Goal: Transaction & Acquisition: Purchase product/service

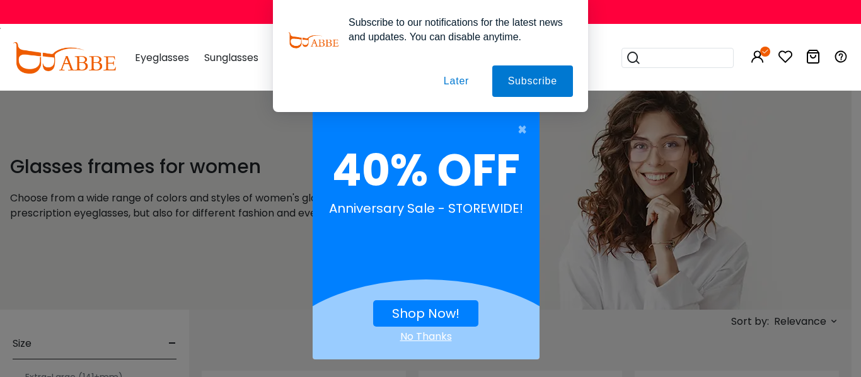
click at [459, 80] on button "Later" at bounding box center [456, 82] width 57 height 32
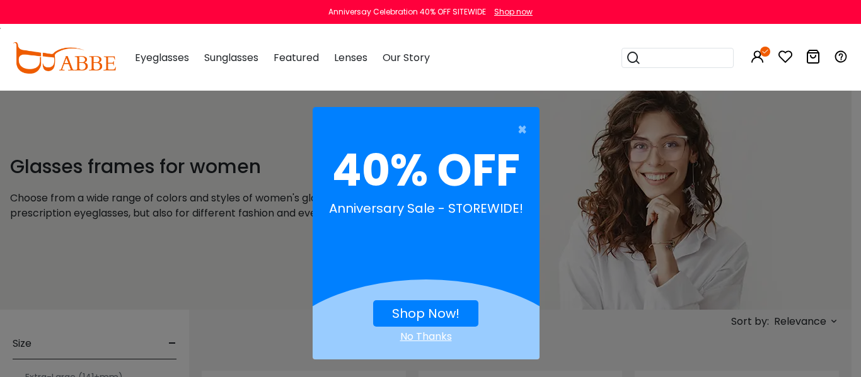
click at [403, 306] on link "Shop Now!" at bounding box center [425, 314] width 67 height 18
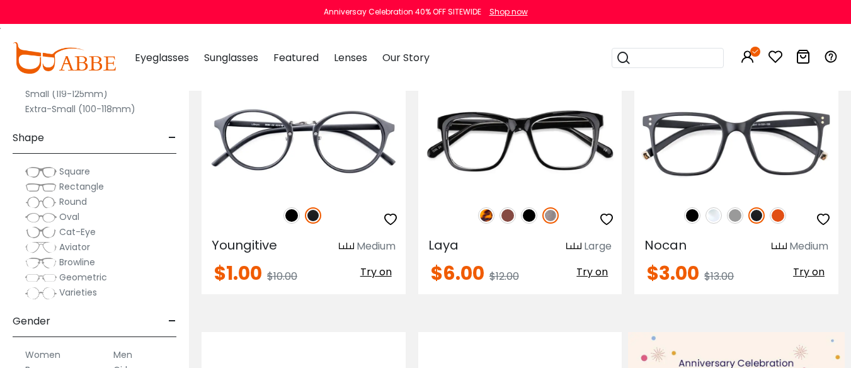
scroll to position [315, 0]
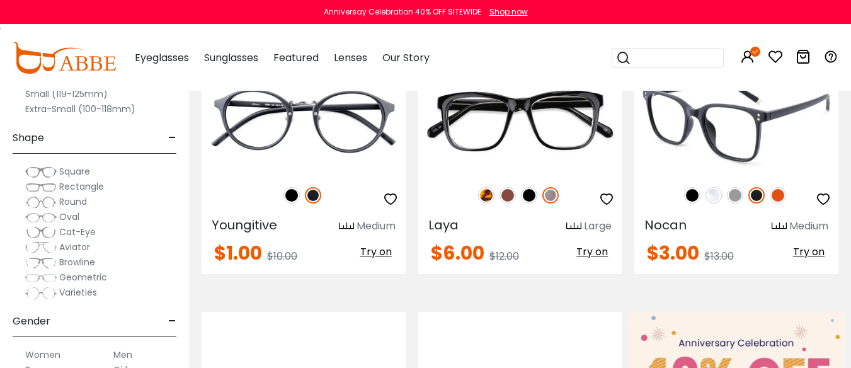
click at [780, 204] on img at bounding box center [778, 195] width 16 height 16
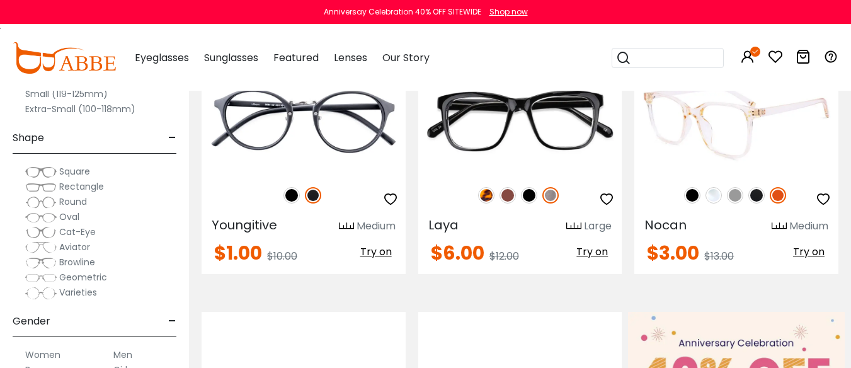
click at [754, 204] on img at bounding box center [757, 195] width 16 height 16
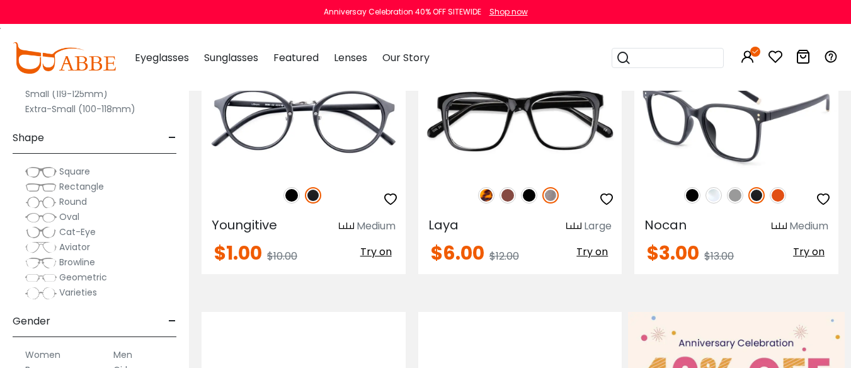
click at [736, 204] on img at bounding box center [735, 195] width 16 height 16
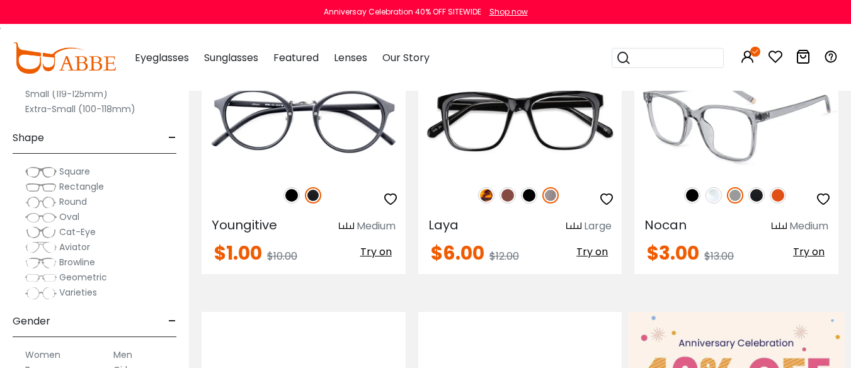
click at [713, 204] on img at bounding box center [714, 195] width 16 height 16
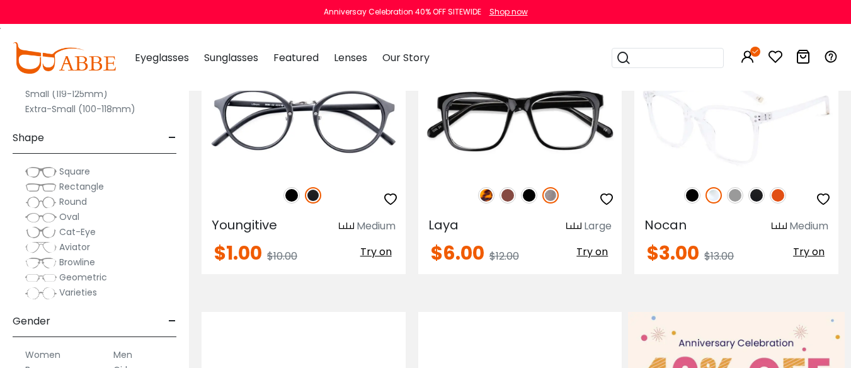
click at [688, 204] on img at bounding box center [692, 195] width 16 height 16
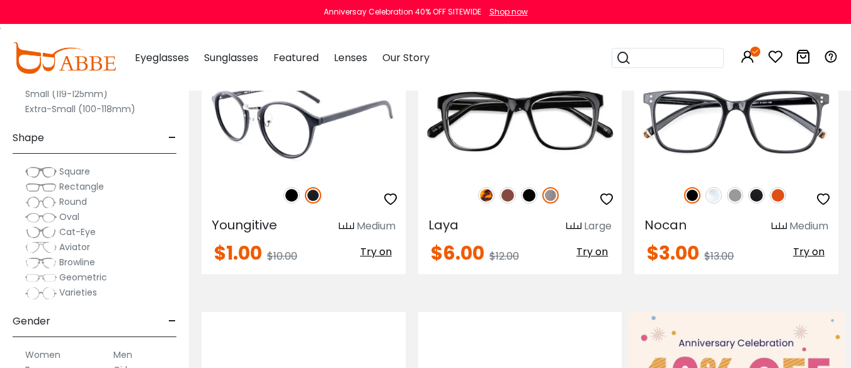
click at [292, 204] on img at bounding box center [292, 195] width 16 height 16
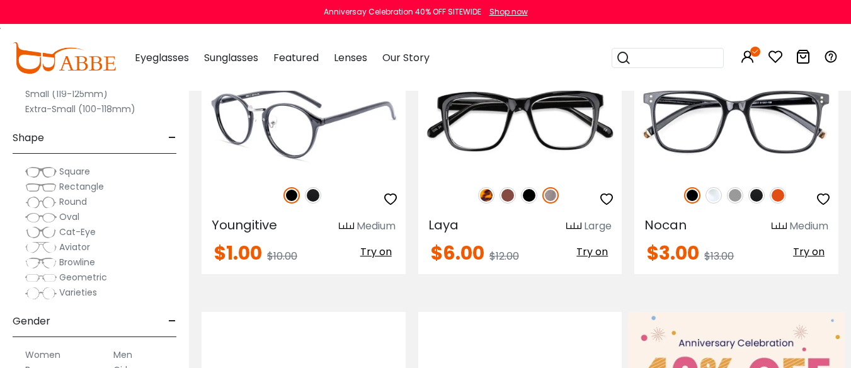
click at [387, 207] on icon "button" at bounding box center [390, 199] width 15 height 15
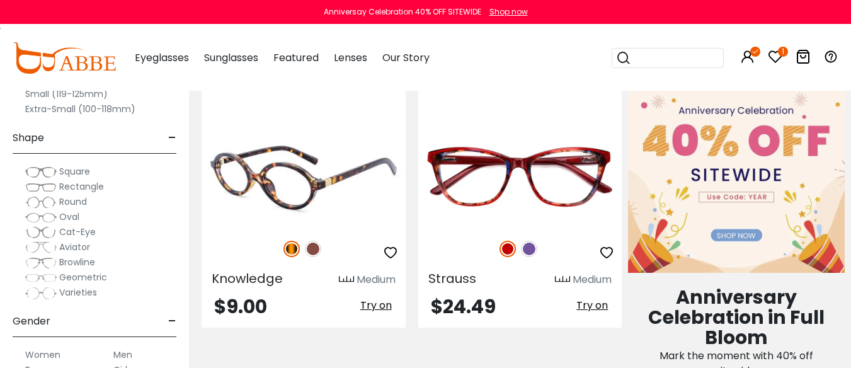
scroll to position [567, 0]
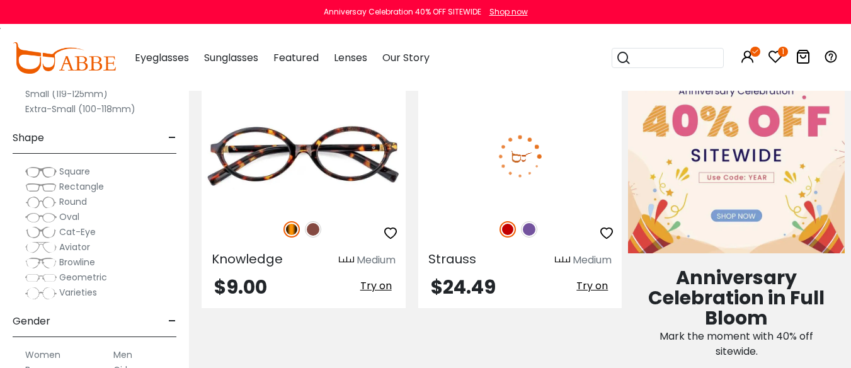
click at [531, 238] on img at bounding box center [529, 229] width 16 height 16
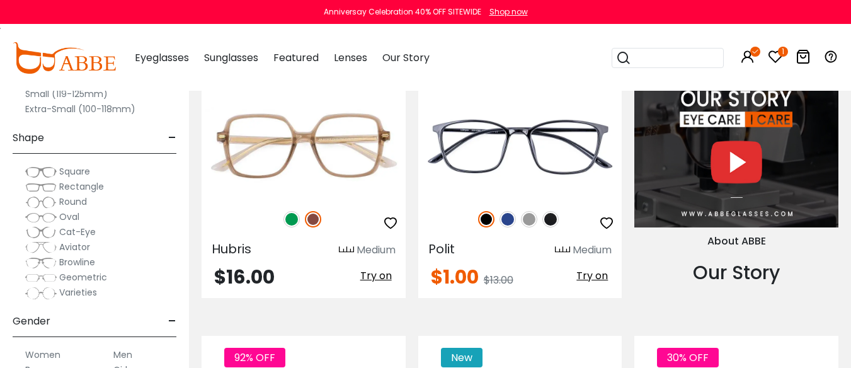
scroll to position [1260, 0]
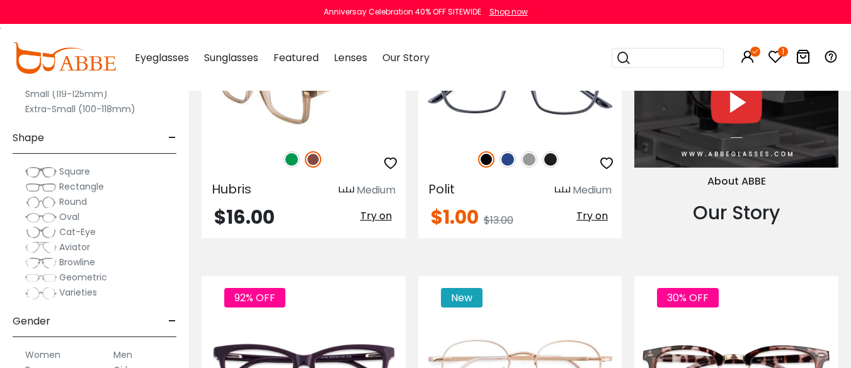
click at [292, 168] on img at bounding box center [292, 159] width 16 height 16
click at [313, 168] on img at bounding box center [313, 159] width 16 height 16
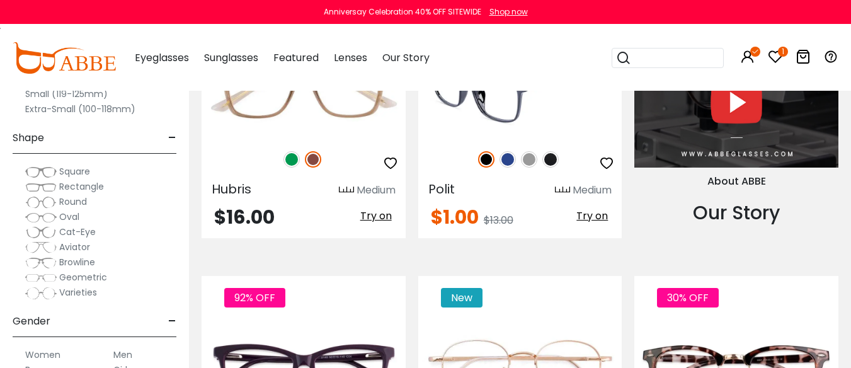
click at [503, 168] on img at bounding box center [508, 159] width 16 height 16
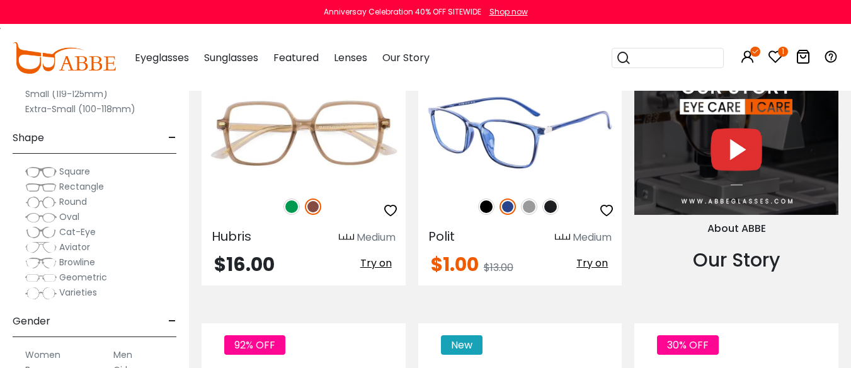
scroll to position [1197, 0]
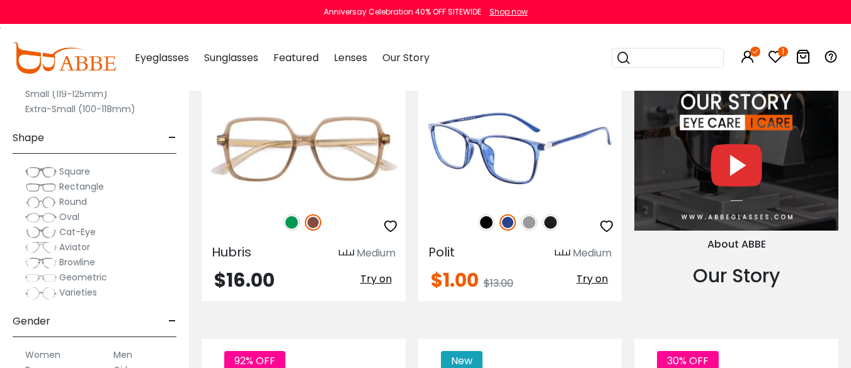
click at [604, 234] on icon "button" at bounding box center [606, 226] width 15 height 15
click at [513, 200] on img at bounding box center [520, 149] width 204 height 102
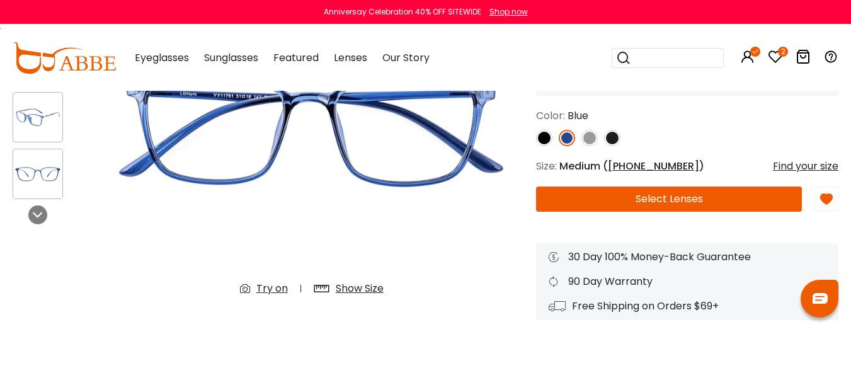
scroll to position [126, 0]
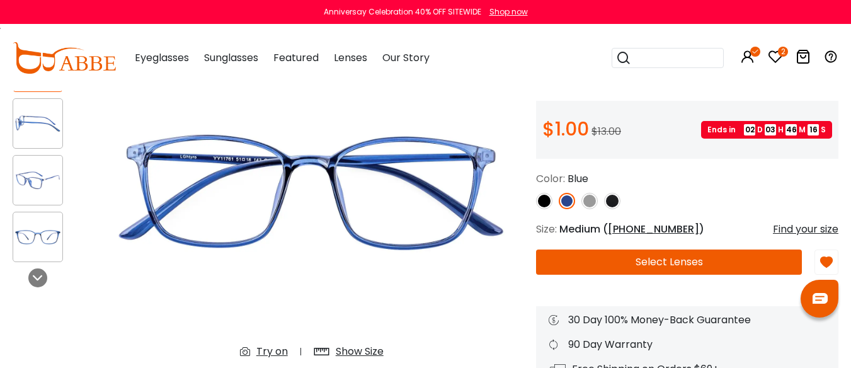
click at [611, 209] on img at bounding box center [612, 201] width 16 height 16
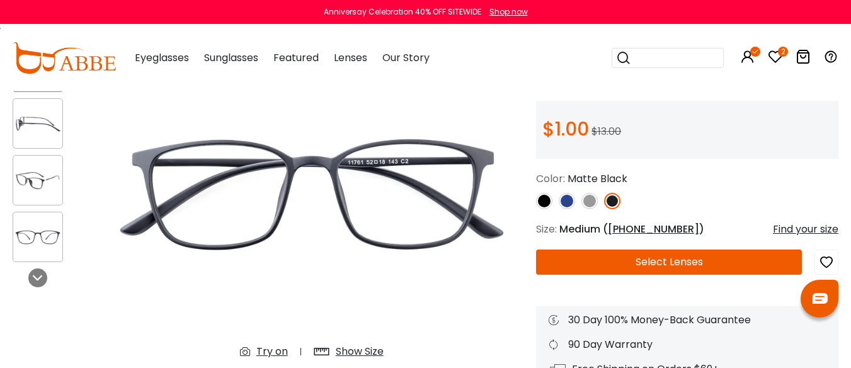
click at [585, 209] on img at bounding box center [590, 201] width 16 height 16
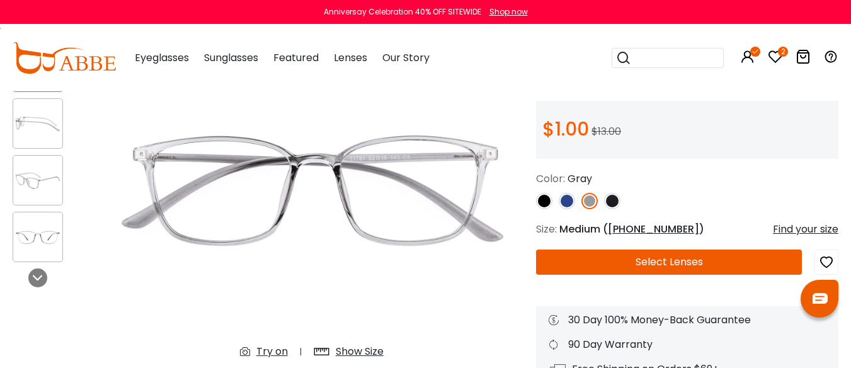
click at [565, 209] on img at bounding box center [567, 201] width 16 height 16
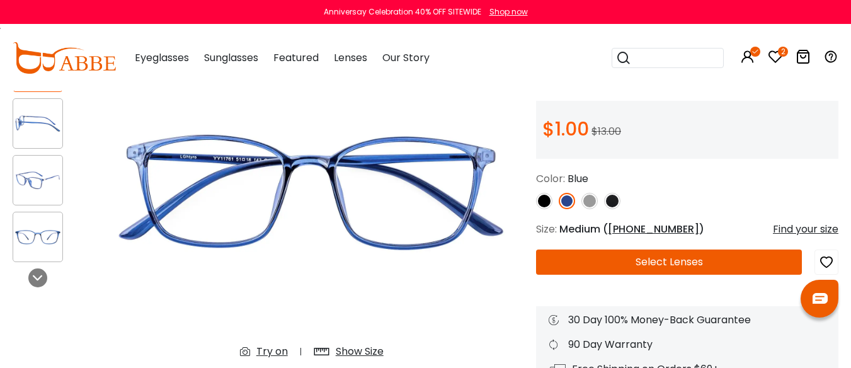
click at [827, 271] on icon "button" at bounding box center [826, 262] width 15 height 23
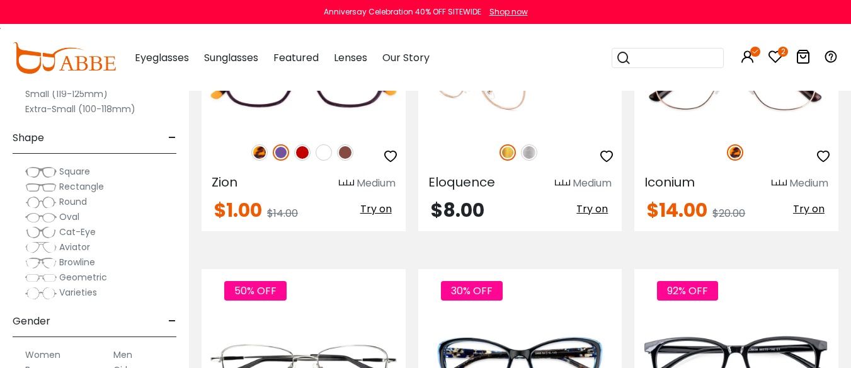
scroll to position [1575, 0]
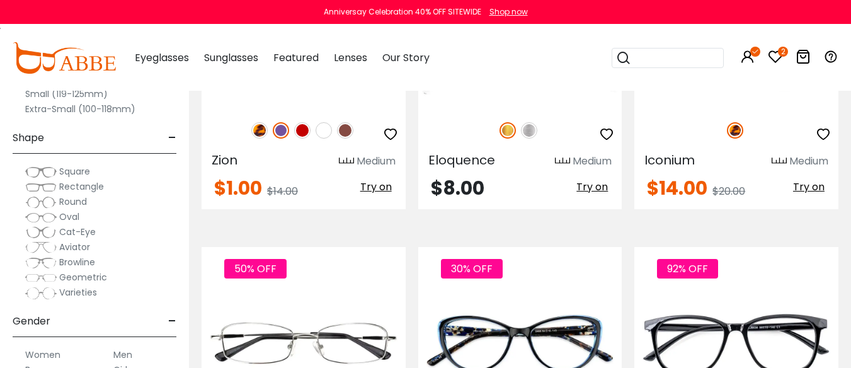
click at [281, 139] on img at bounding box center [281, 130] width 16 height 16
click at [302, 139] on img at bounding box center [302, 130] width 16 height 16
click at [321, 139] on img at bounding box center [324, 130] width 16 height 16
click at [346, 139] on img at bounding box center [345, 130] width 16 height 16
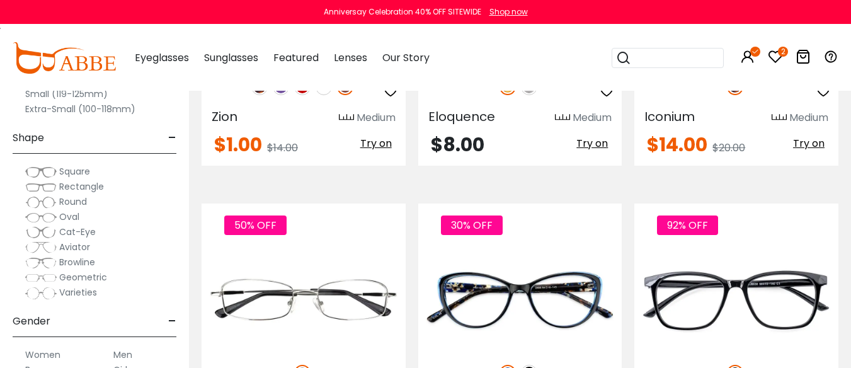
scroll to position [1638, 0]
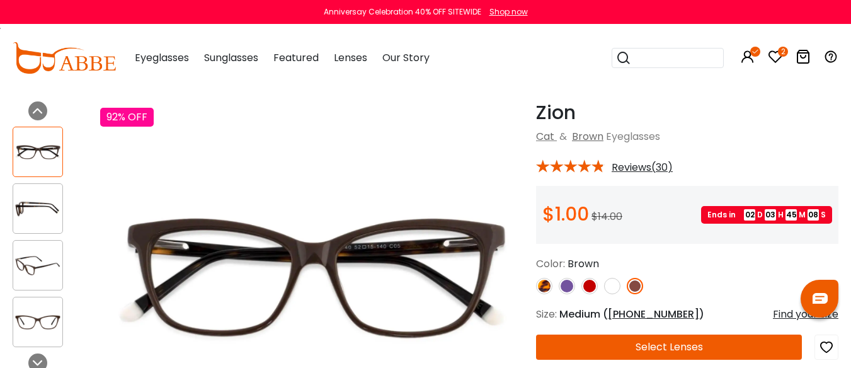
scroll to position [63, 0]
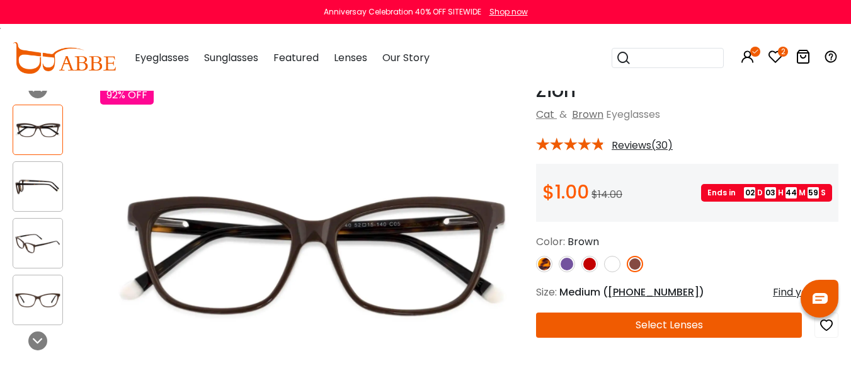
click at [590, 272] on img at bounding box center [590, 264] width 16 height 16
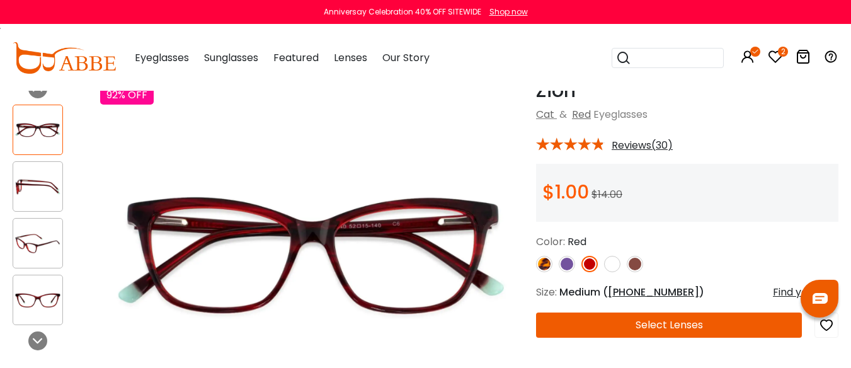
click at [632, 272] on img at bounding box center [635, 264] width 16 height 16
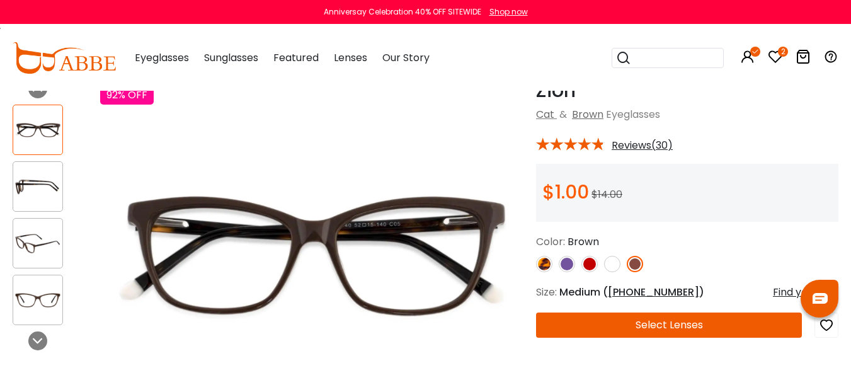
click at [589, 272] on img at bounding box center [590, 264] width 16 height 16
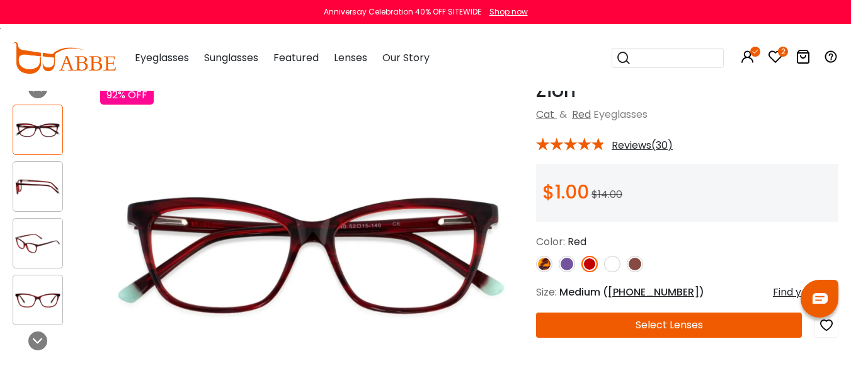
click at [38, 187] on img at bounding box center [37, 187] width 49 height 25
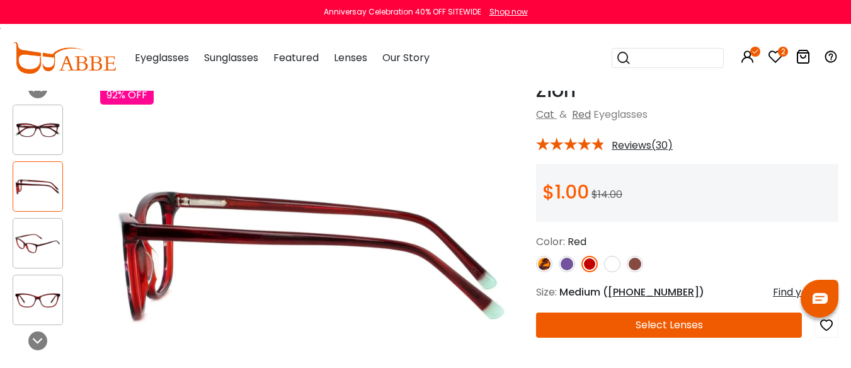
click at [42, 246] on img at bounding box center [37, 243] width 49 height 25
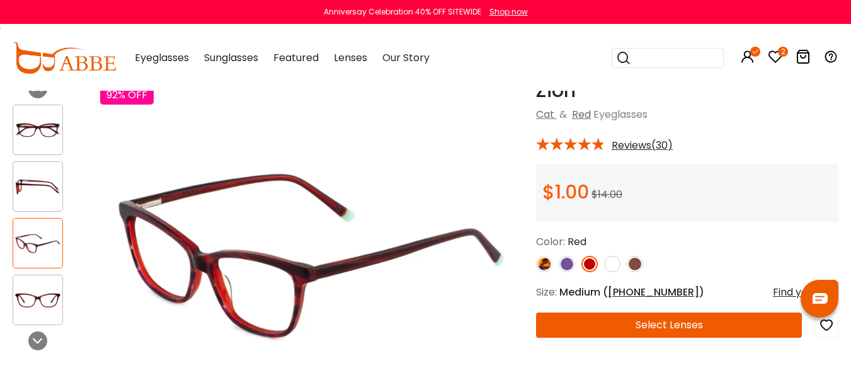
click at [566, 272] on img at bounding box center [567, 264] width 16 height 16
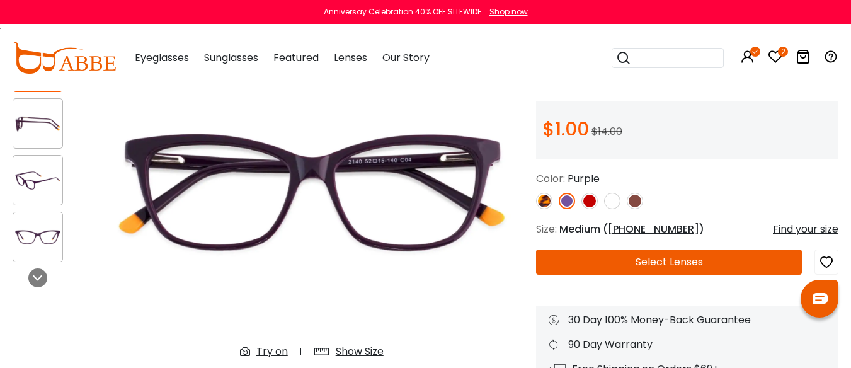
scroll to position [189, 0]
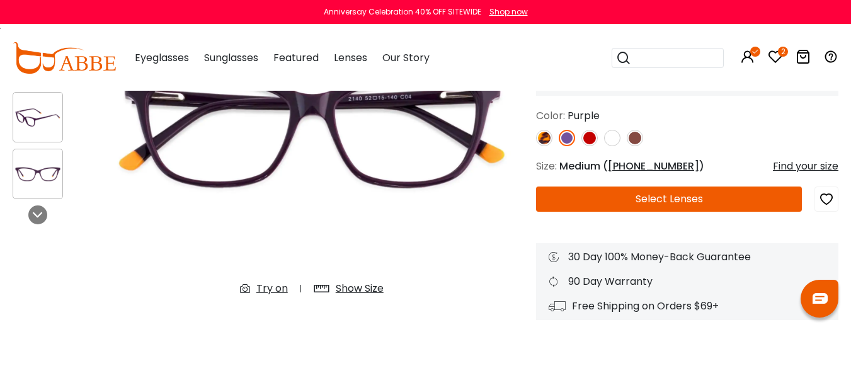
click at [828, 209] on icon "button" at bounding box center [826, 199] width 15 height 23
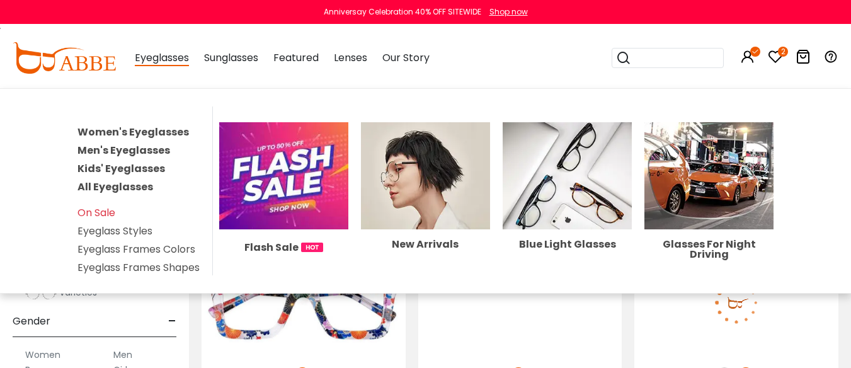
scroll to position [2836, 0]
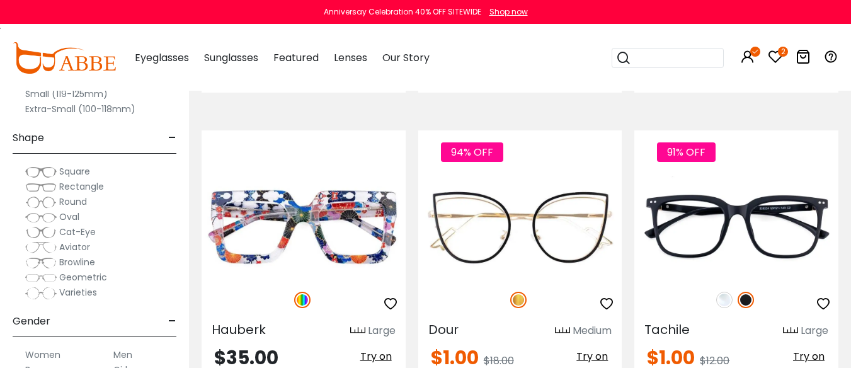
click at [336, 22] on img at bounding box center [334, 14] width 16 height 16
click at [312, 22] on img at bounding box center [313, 14] width 16 height 16
click at [285, 22] on img at bounding box center [292, 14] width 16 height 16
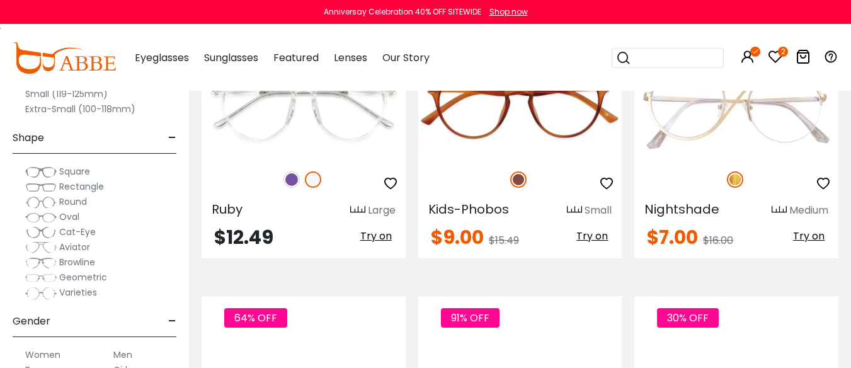
scroll to position [3529, 0]
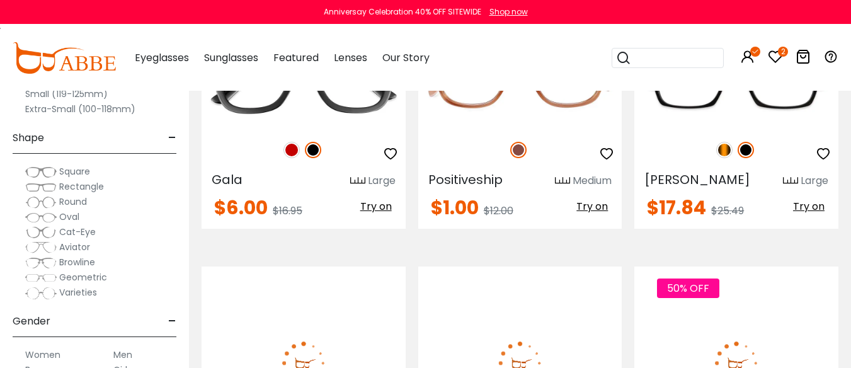
scroll to position [3844, 0]
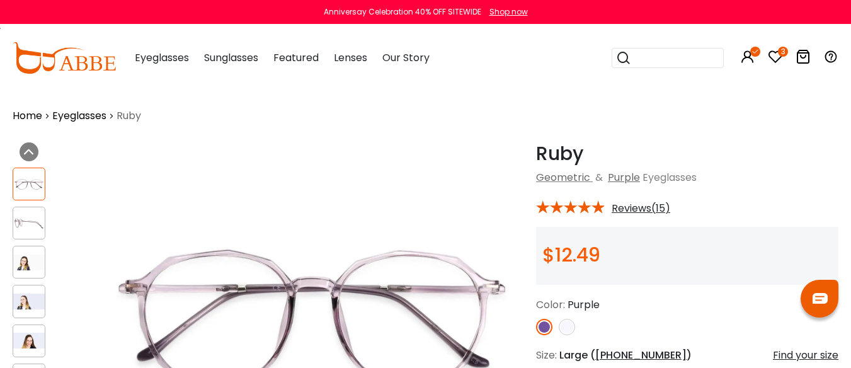
scroll to position [63, 0]
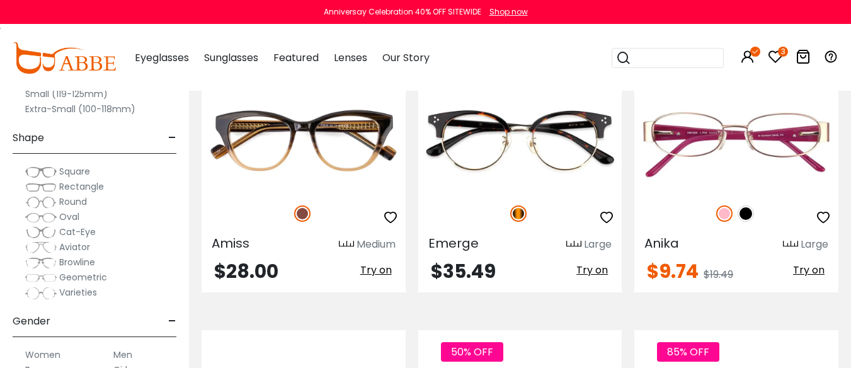
scroll to position [4096, 0]
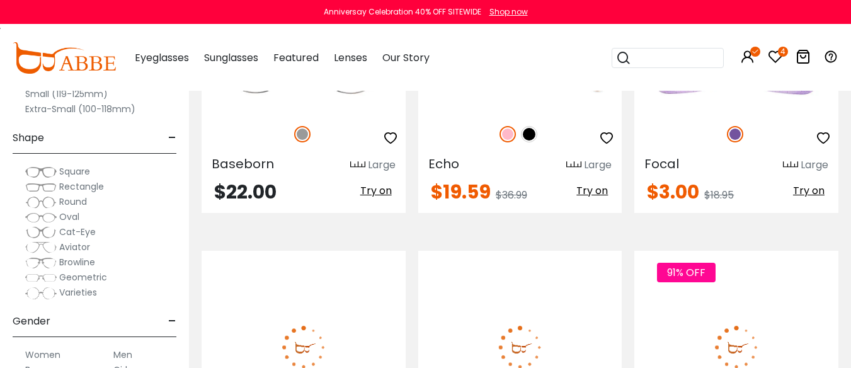
scroll to position [4726, 0]
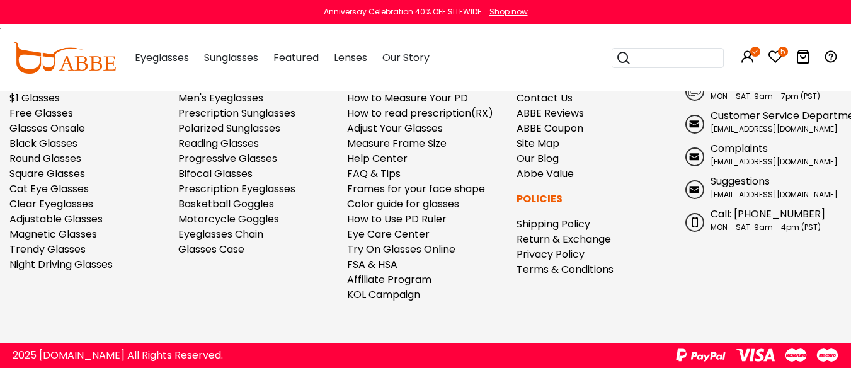
scroll to position [6491, 0]
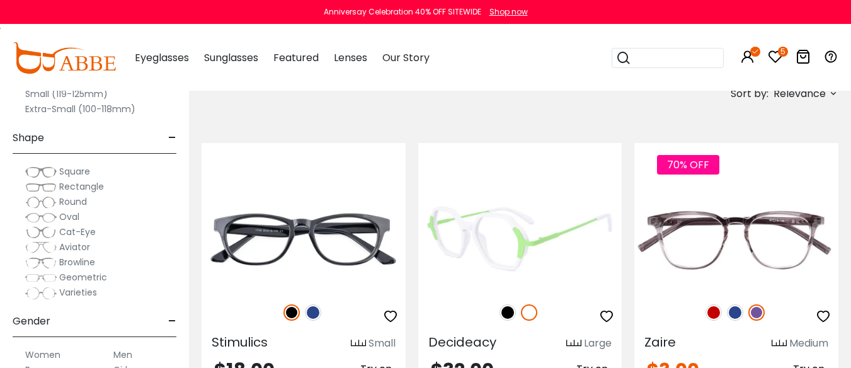
scroll to position [252, 0]
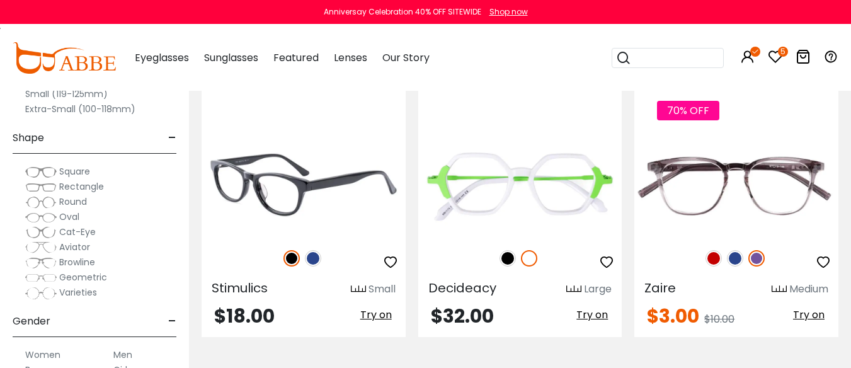
click at [312, 267] on img at bounding box center [313, 258] width 16 height 16
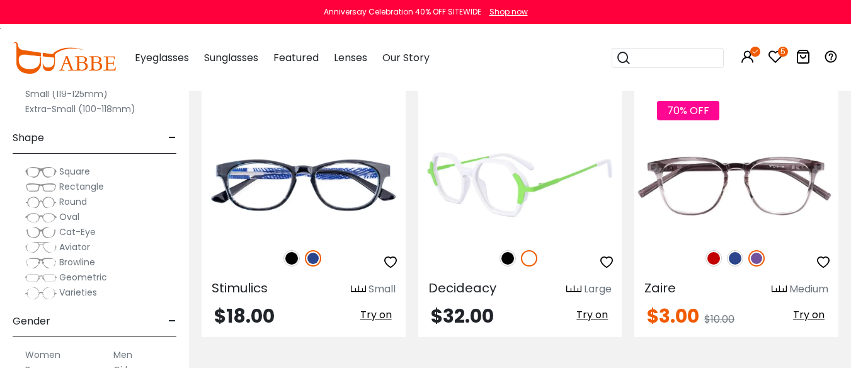
click at [507, 267] on img at bounding box center [508, 258] width 16 height 16
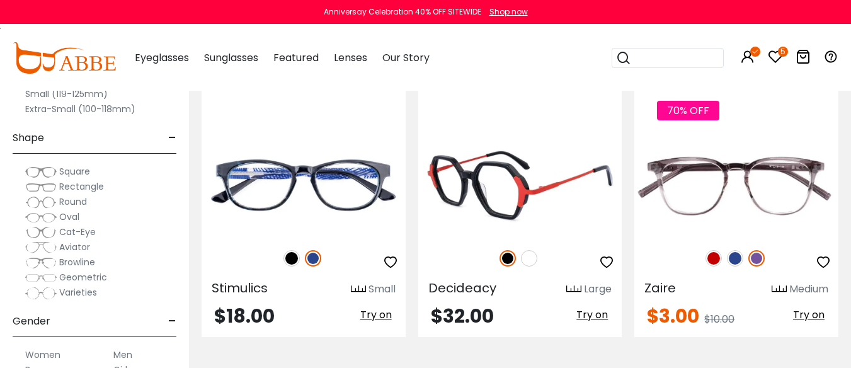
click at [602, 270] on icon "button" at bounding box center [606, 262] width 15 height 15
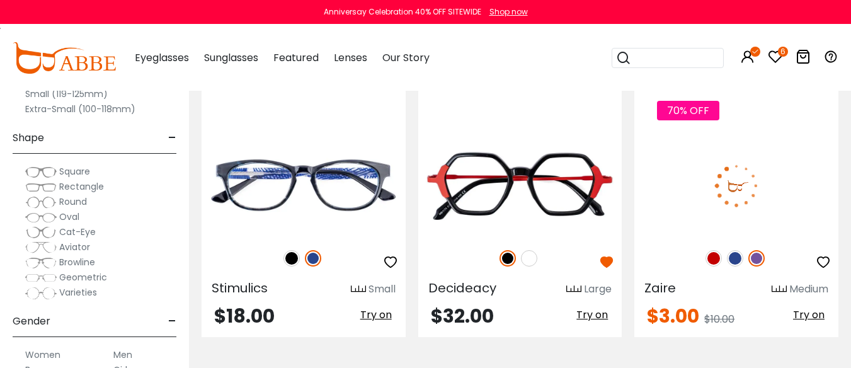
click at [733, 267] on img at bounding box center [735, 258] width 16 height 16
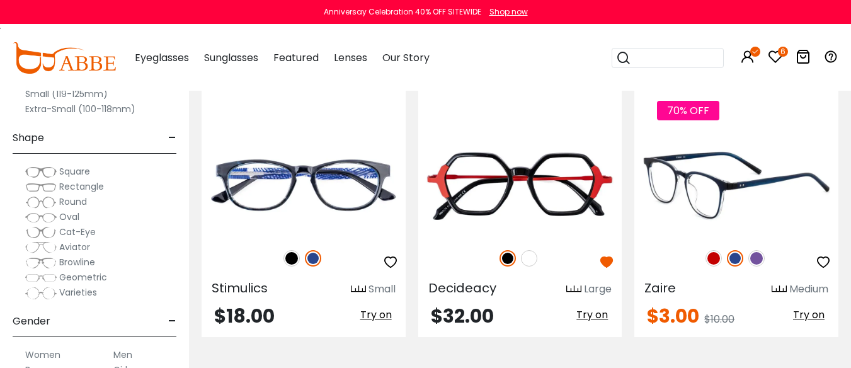
click at [707, 267] on img at bounding box center [714, 258] width 16 height 16
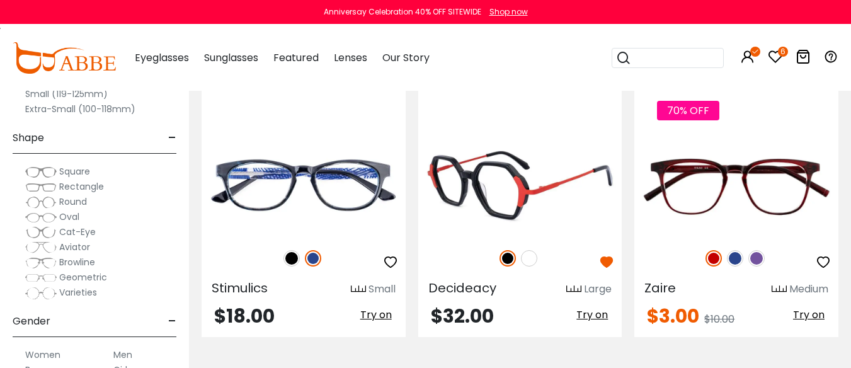
click at [530, 267] on img at bounding box center [529, 258] width 16 height 16
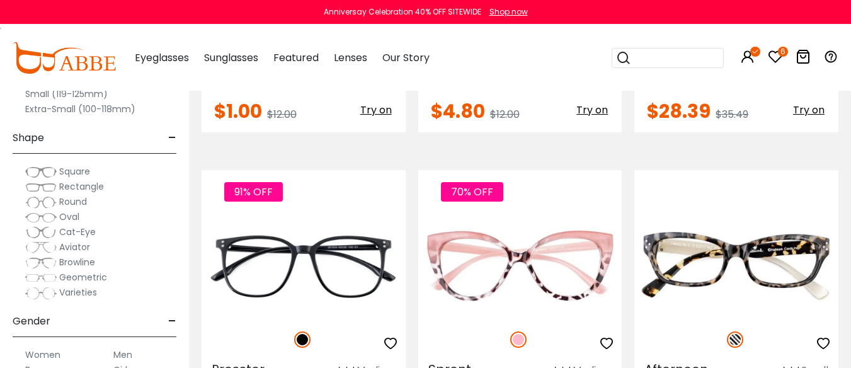
scroll to position [1260, 0]
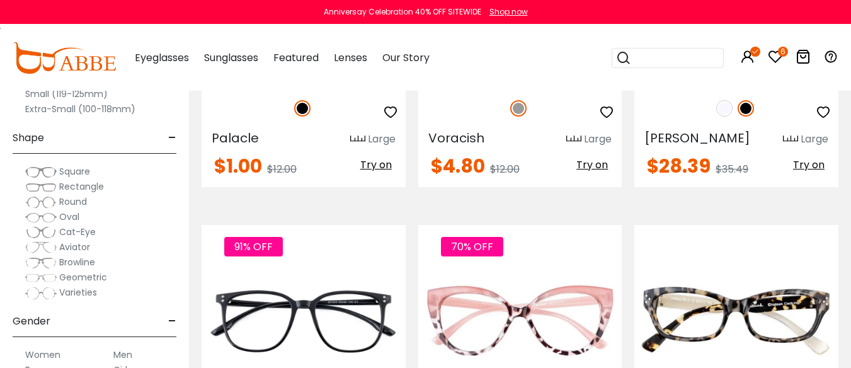
click at [510, 86] on img at bounding box center [520, 35] width 204 height 102
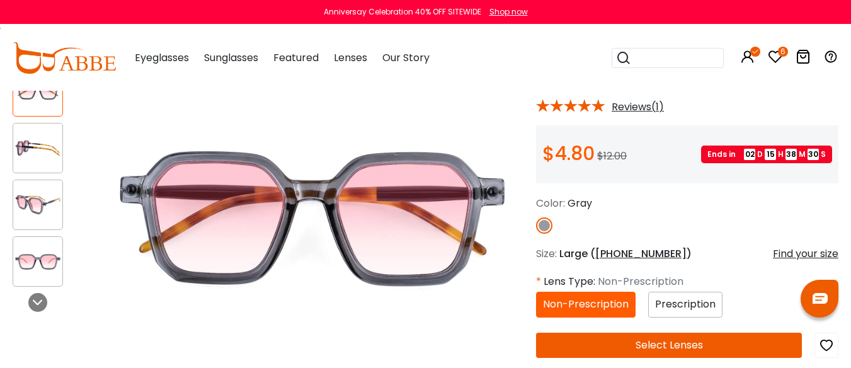
scroll to position [126, 0]
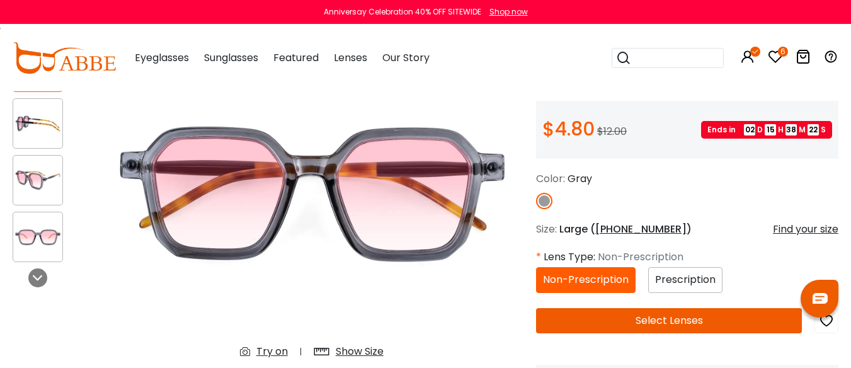
click at [33, 180] on img at bounding box center [37, 180] width 49 height 25
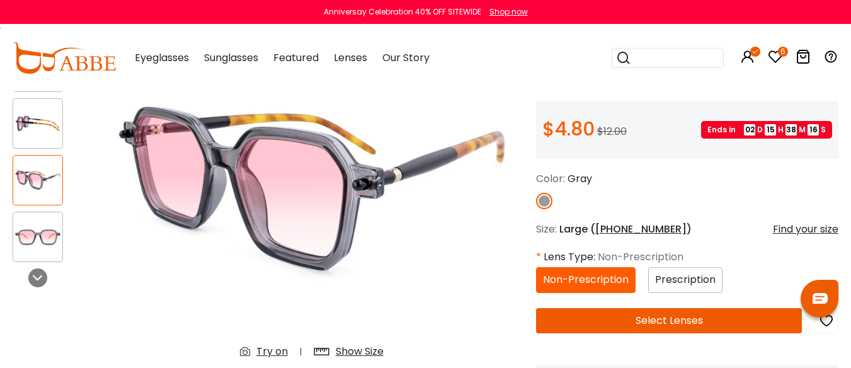
click at [38, 125] on img at bounding box center [37, 124] width 49 height 25
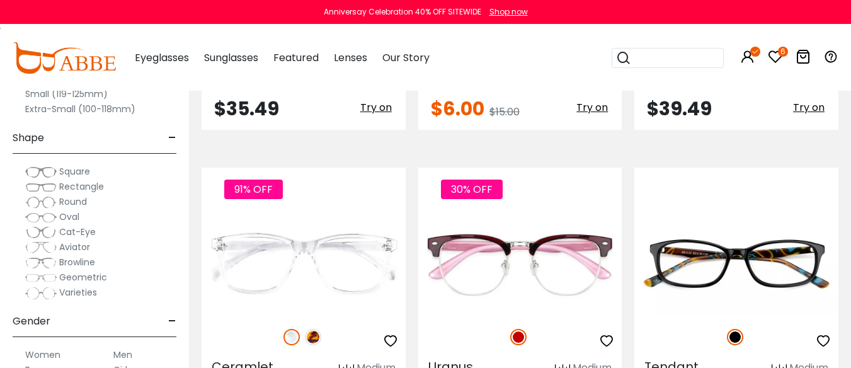
scroll to position [1890, 0]
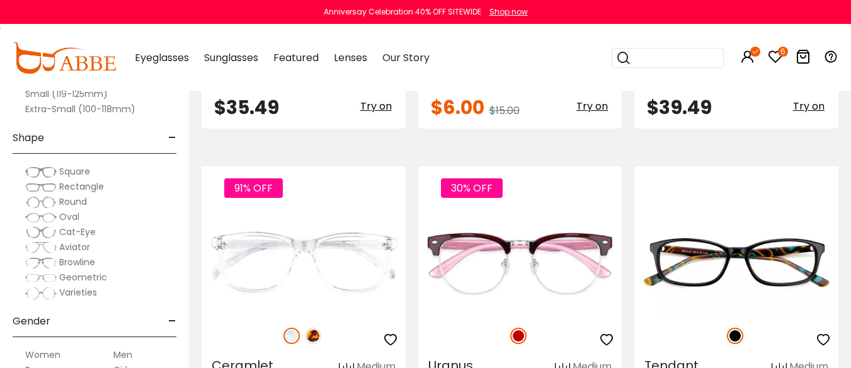
click at [527, 58] on img at bounding box center [529, 50] width 16 height 16
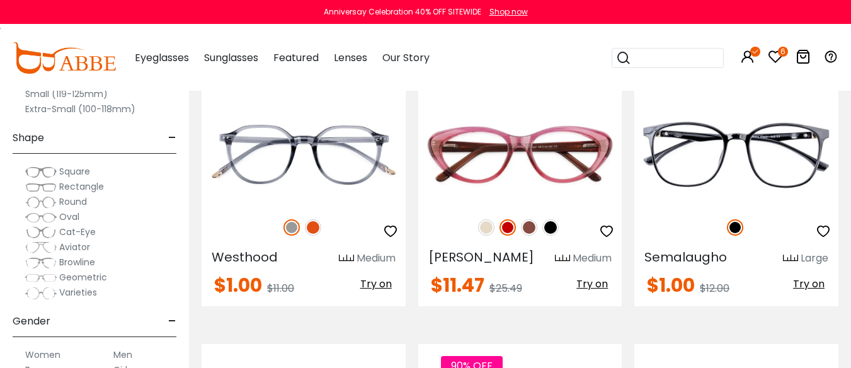
scroll to position [3466, 0]
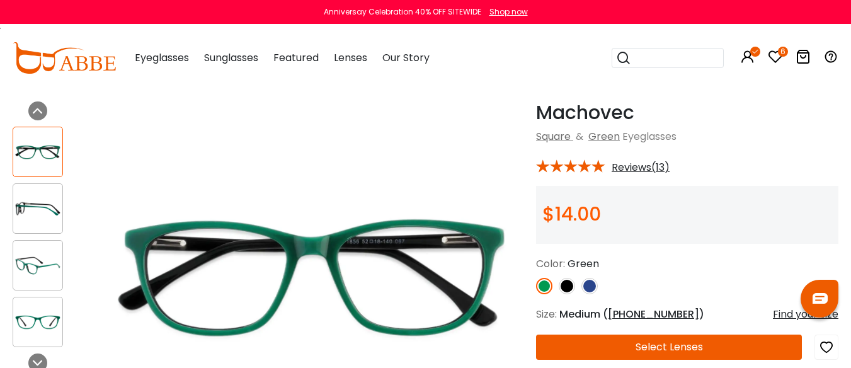
scroll to position [63, 0]
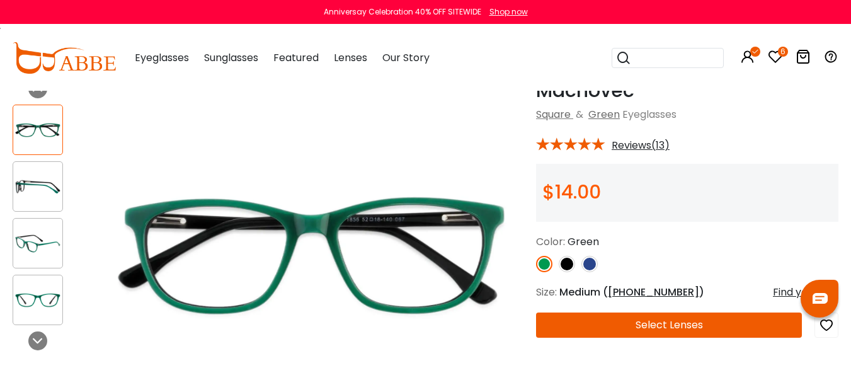
click at [43, 185] on img at bounding box center [37, 187] width 49 height 25
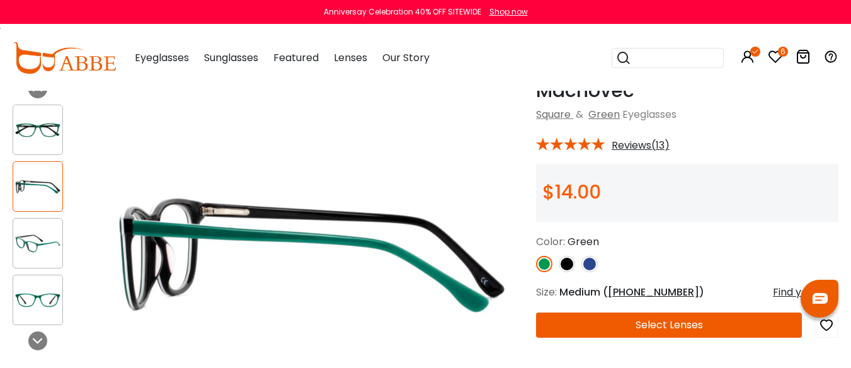
click at [37, 249] on img at bounding box center [37, 243] width 49 height 25
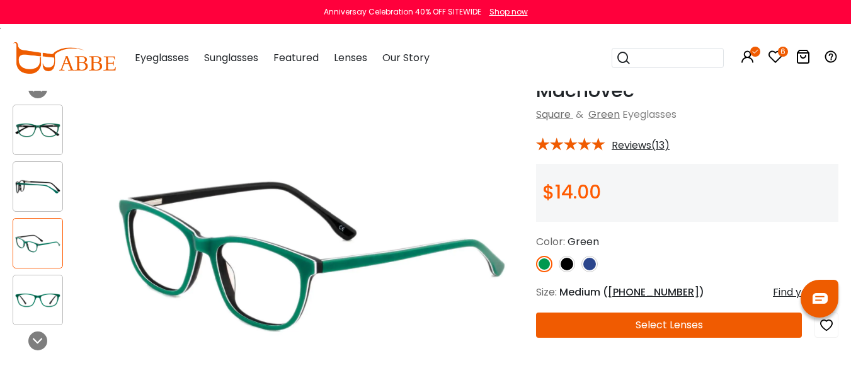
scroll to position [126, 0]
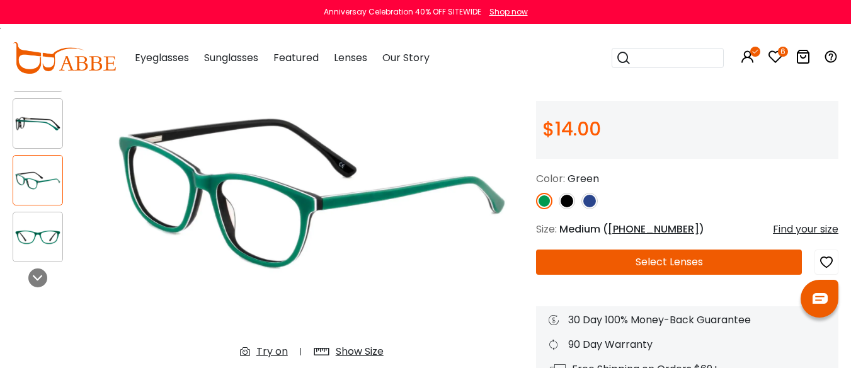
click at [591, 209] on img at bounding box center [590, 201] width 16 height 16
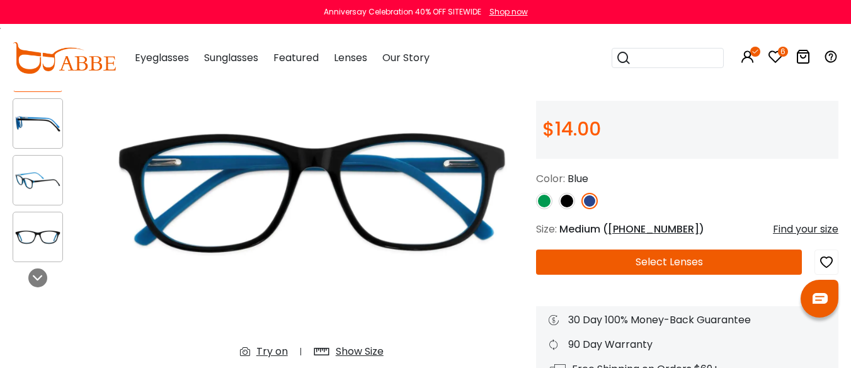
click at [32, 183] on img at bounding box center [37, 180] width 49 height 25
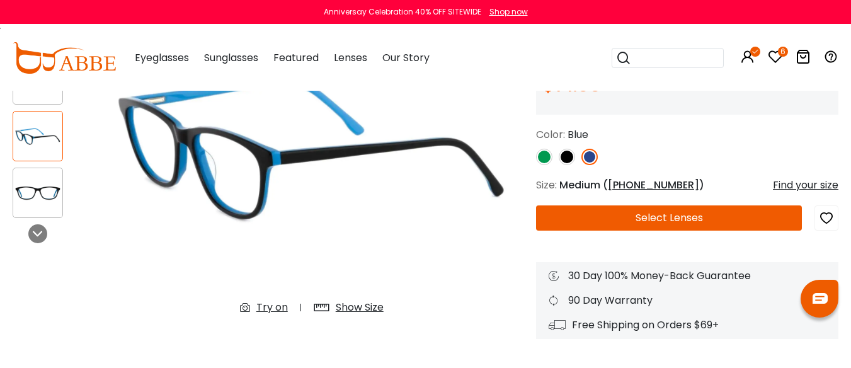
scroll to position [189, 0]
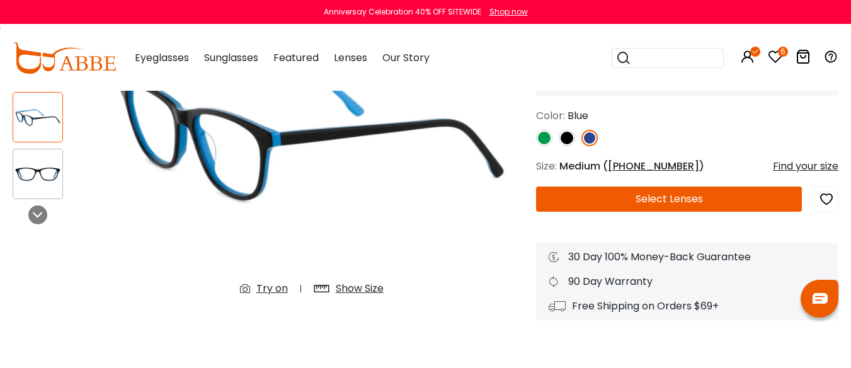
click at [825, 210] on icon "button" at bounding box center [826, 199] width 15 height 23
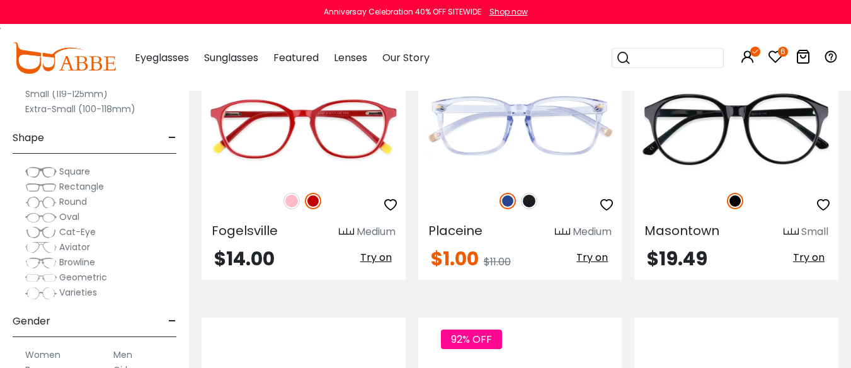
scroll to position [3781, 0]
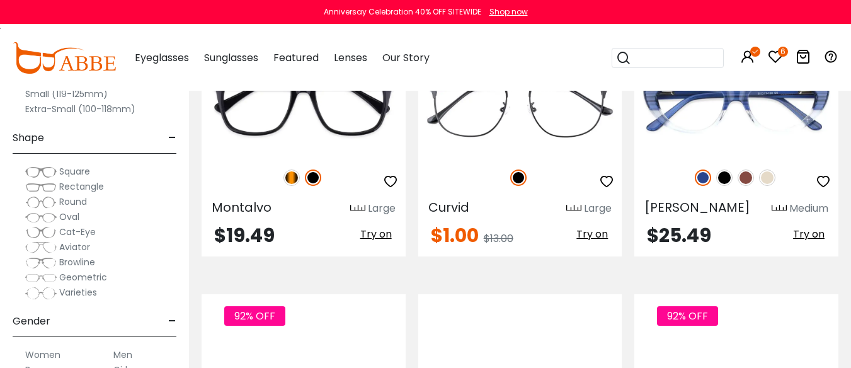
scroll to position [4096, 0]
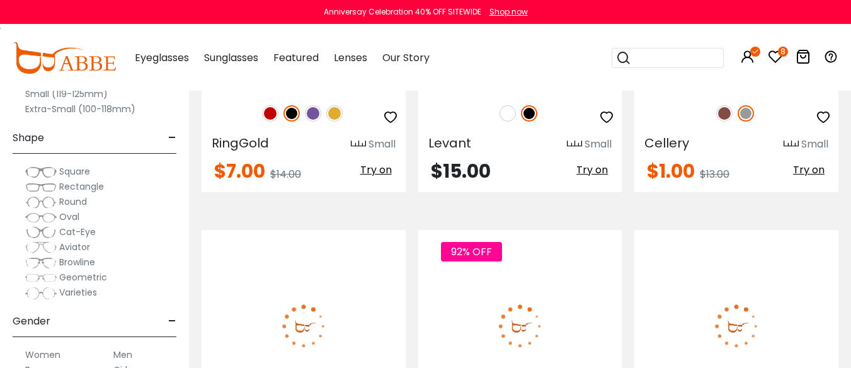
scroll to position [4726, 0]
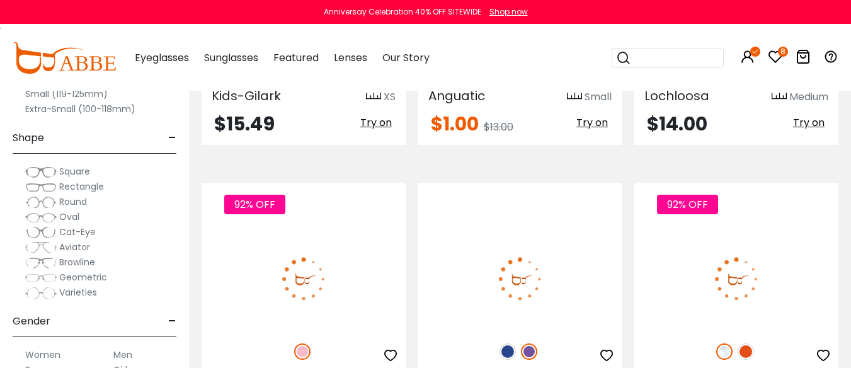
scroll to position [5041, 0]
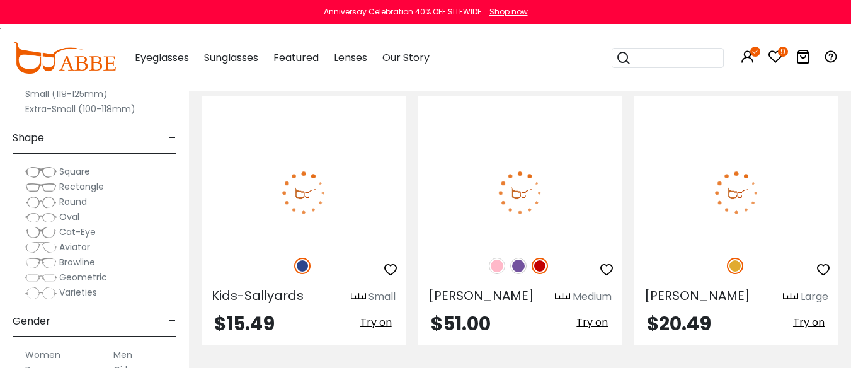
scroll to position [5419, 0]
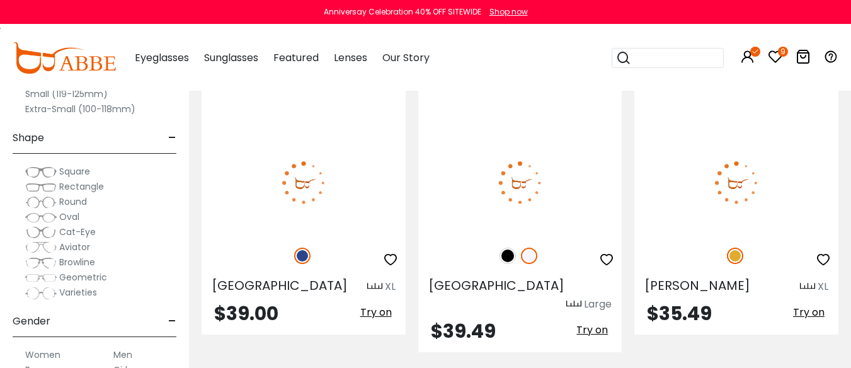
scroll to position [5734, 0]
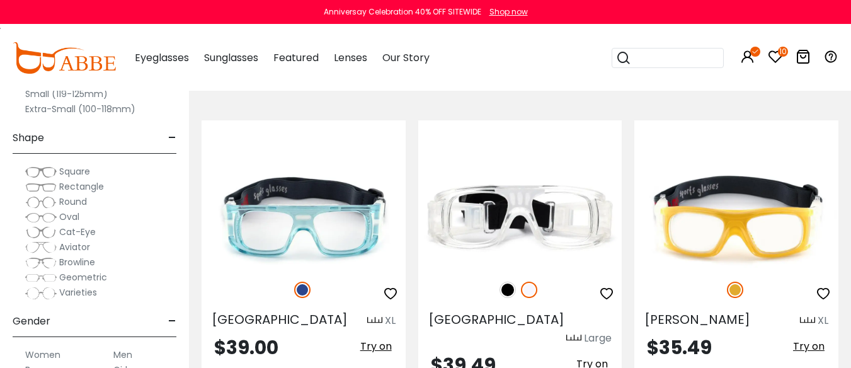
scroll to position [5671, 0]
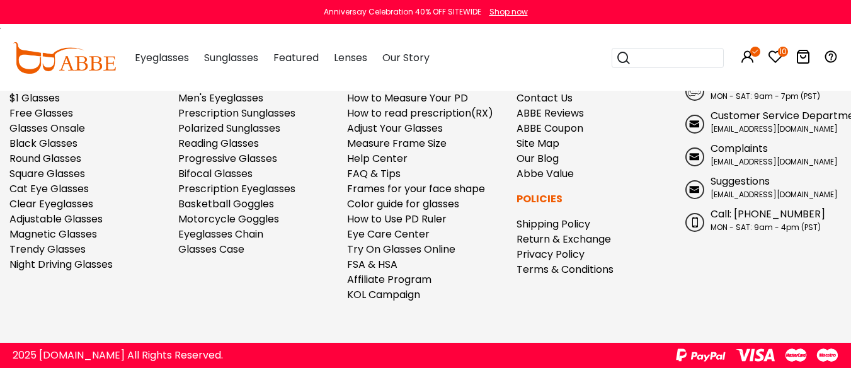
scroll to position [6554, 0]
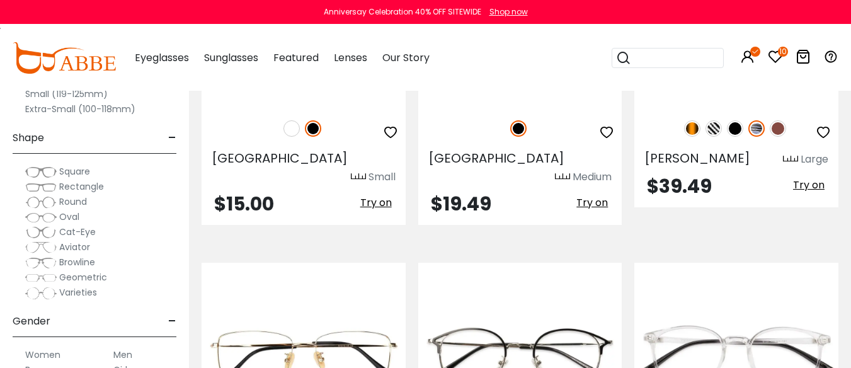
scroll to position [1575, 0]
